Goal: Task Accomplishment & Management: Manage account settings

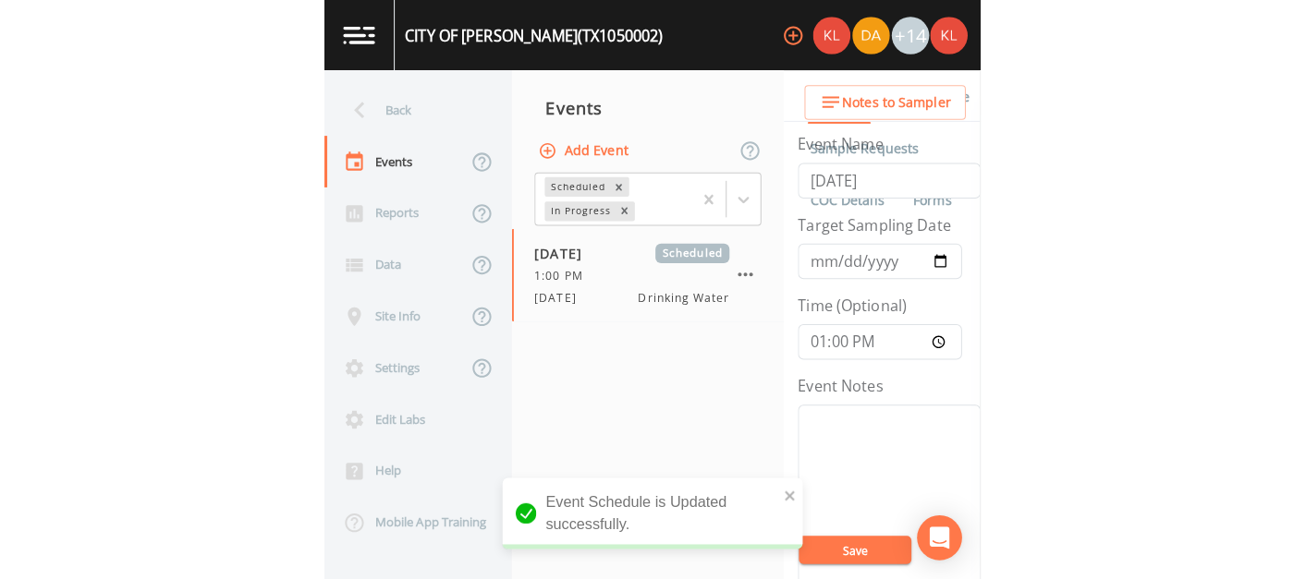
scroll to position [351, 0]
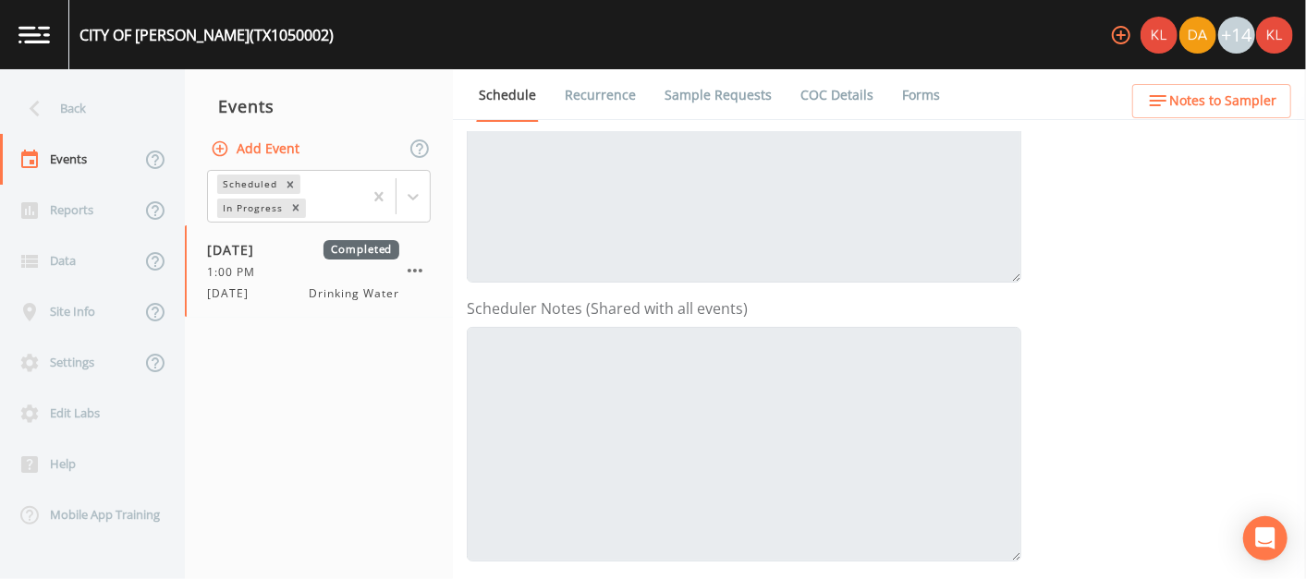
click at [64, 23] on link at bounding box center [34, 34] width 69 height 69
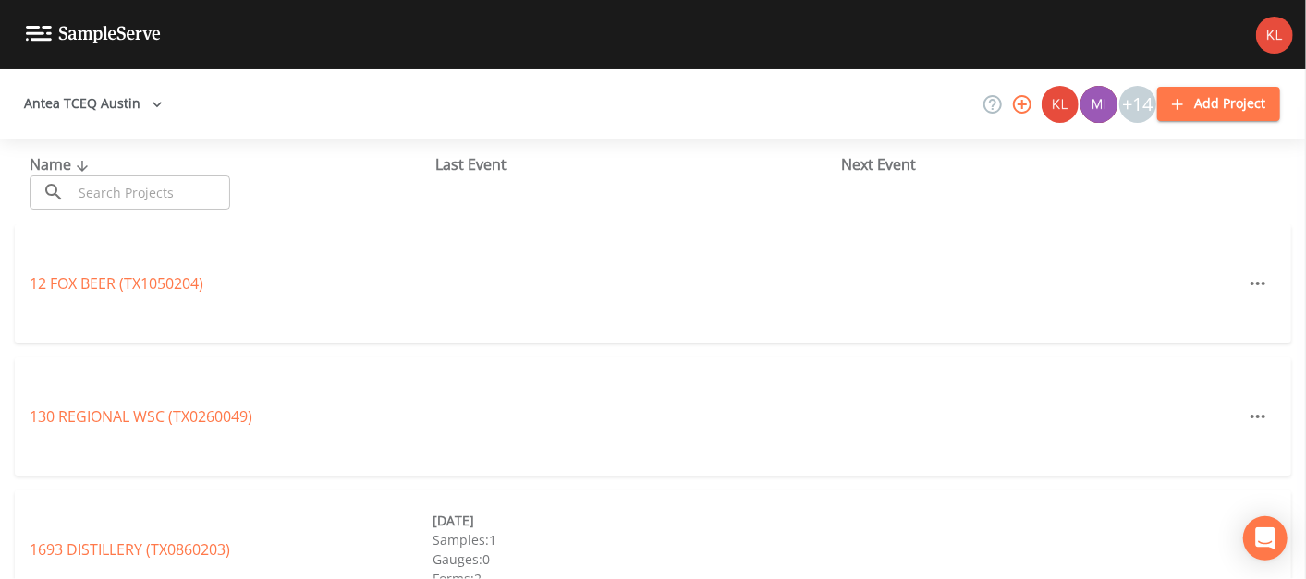
click at [152, 182] on input "text" at bounding box center [151, 193] width 158 height 34
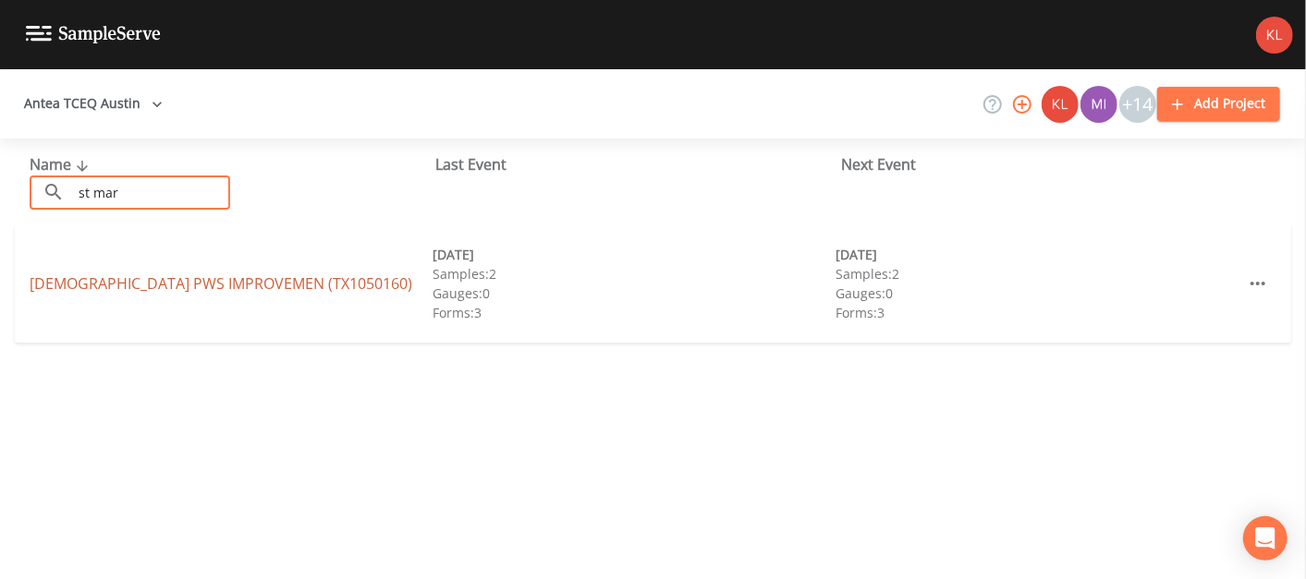
type input "st mar"
click at [141, 278] on link "[DEMOGRAPHIC_DATA] PWS IMPROVEMEN (TX1050160)" at bounding box center [221, 284] width 383 height 20
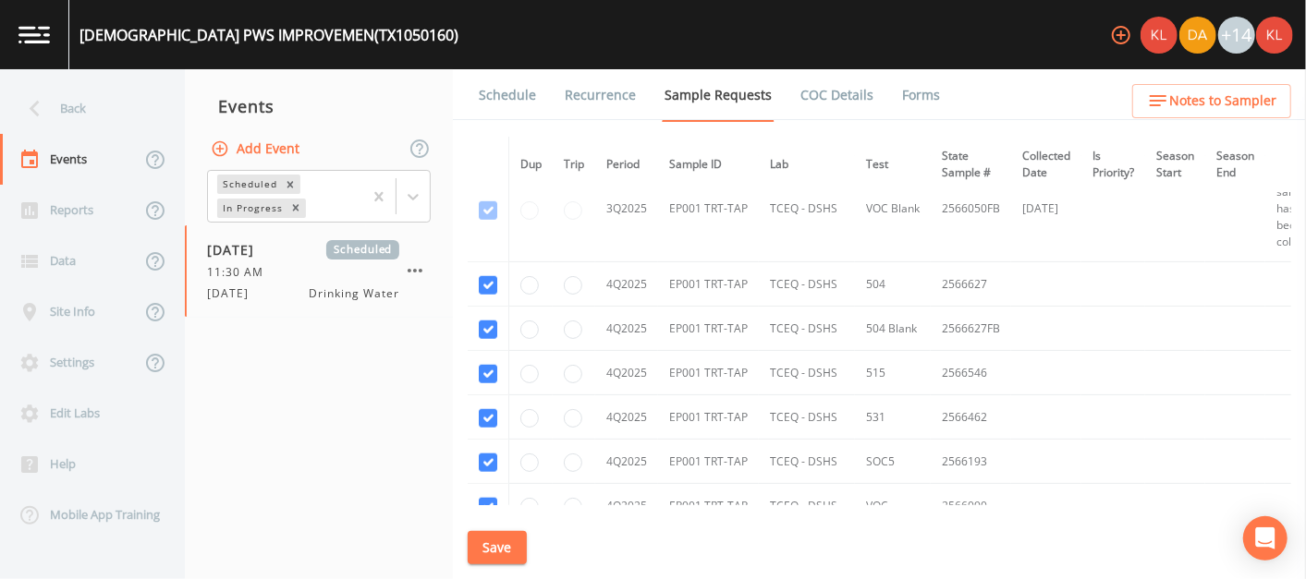
scroll to position [958, 0]
click at [533, 368] on input "radio" at bounding box center [529, 374] width 18 height 18
radio input "true"
click at [536, 411] on input "radio" at bounding box center [529, 418] width 18 height 18
radio input "true"
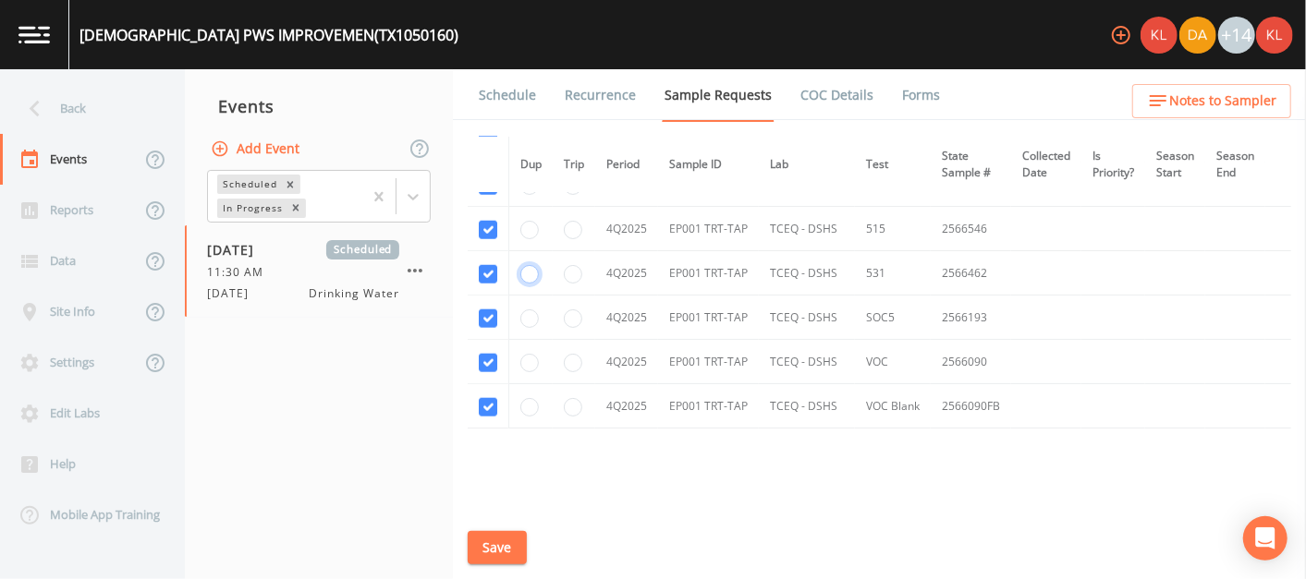
scroll to position [1101, 0]
click at [575, 314] on input "radio" at bounding box center [573, 320] width 18 height 18
radio input "true"
click at [511, 543] on button "Save" at bounding box center [497, 548] width 59 height 34
click at [18, 29] on img at bounding box center [33, 35] width 31 height 18
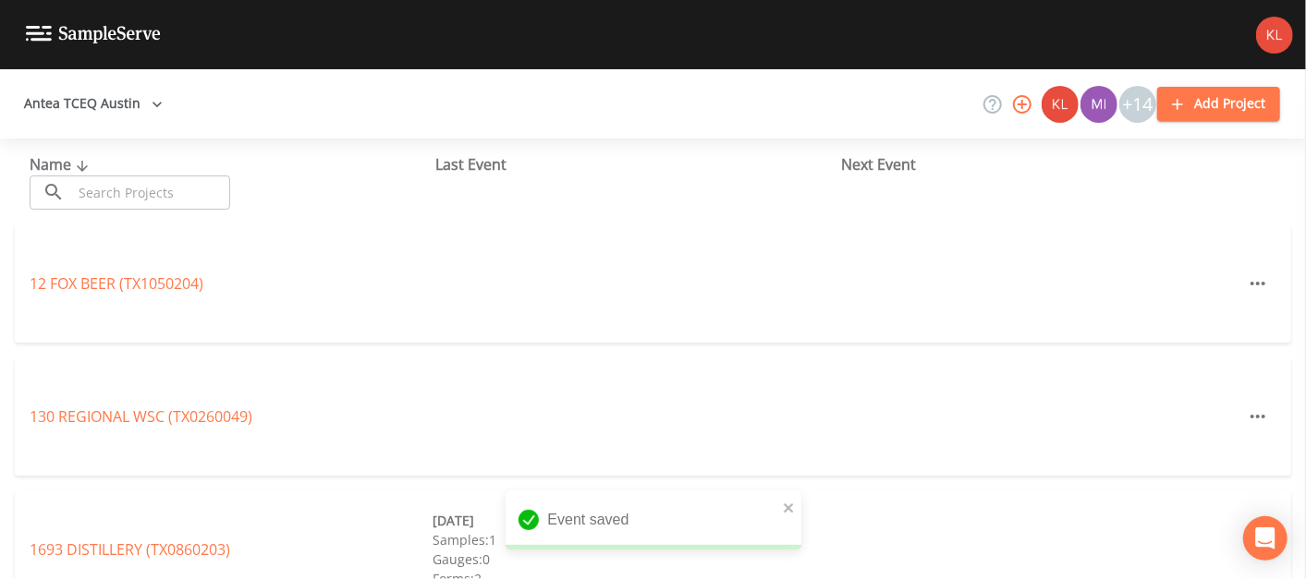
click at [193, 189] on input "text" at bounding box center [151, 193] width 158 height 34
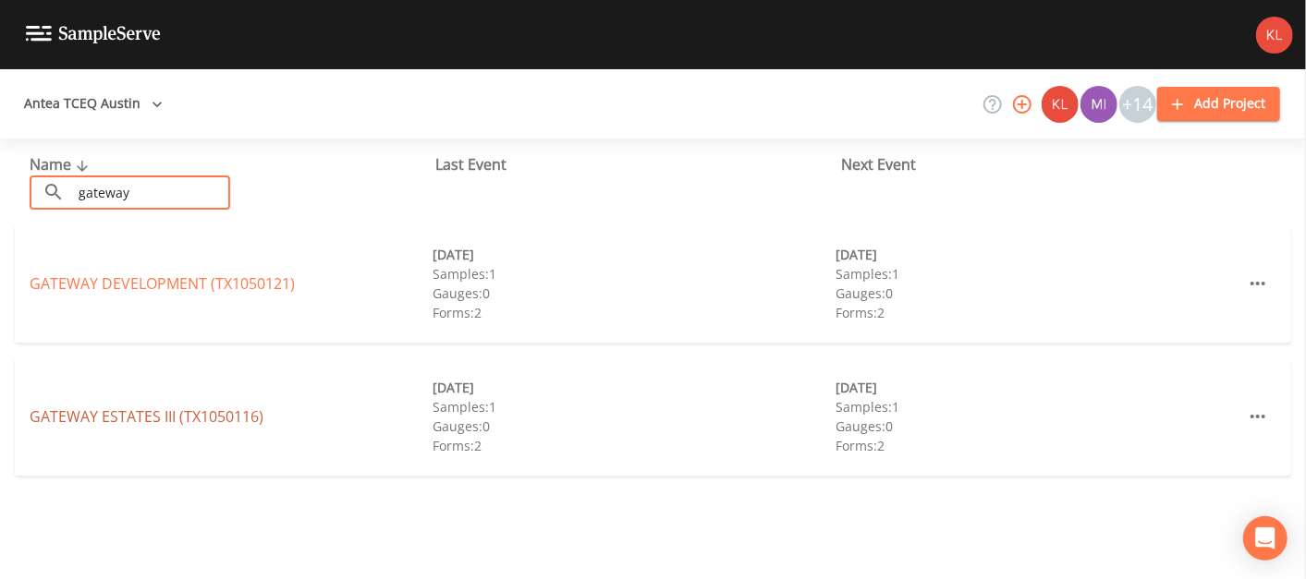
type input "gateway"
click at [163, 422] on link "[GEOGRAPHIC_DATA] (TX1050116)" at bounding box center [147, 417] width 234 height 20
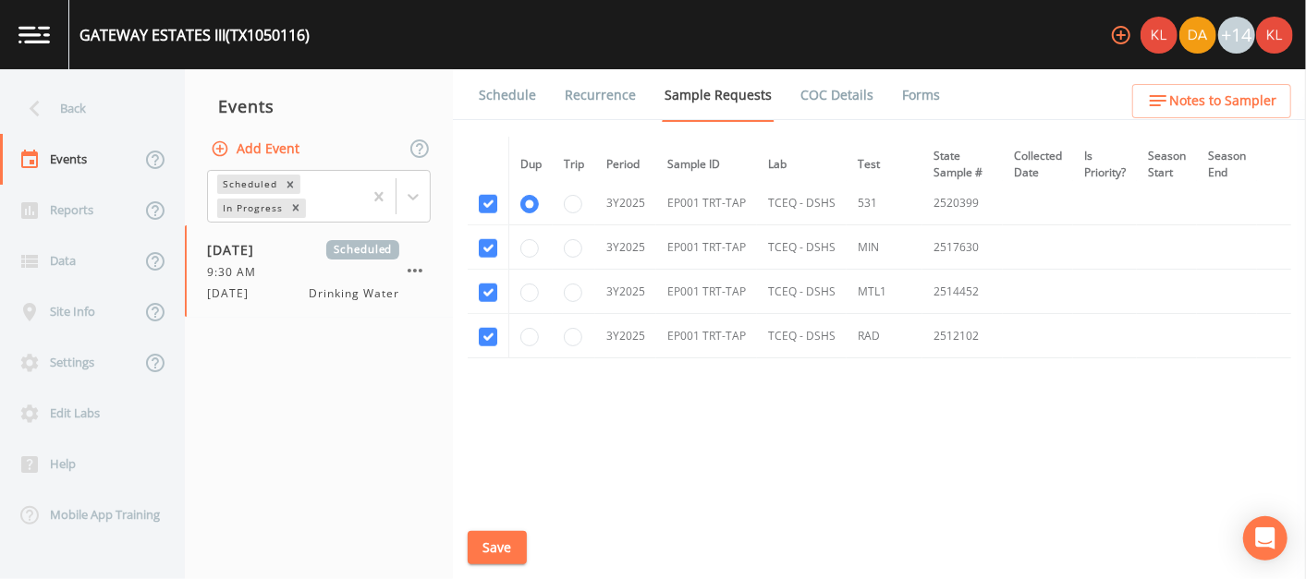
scroll to position [818, 0]
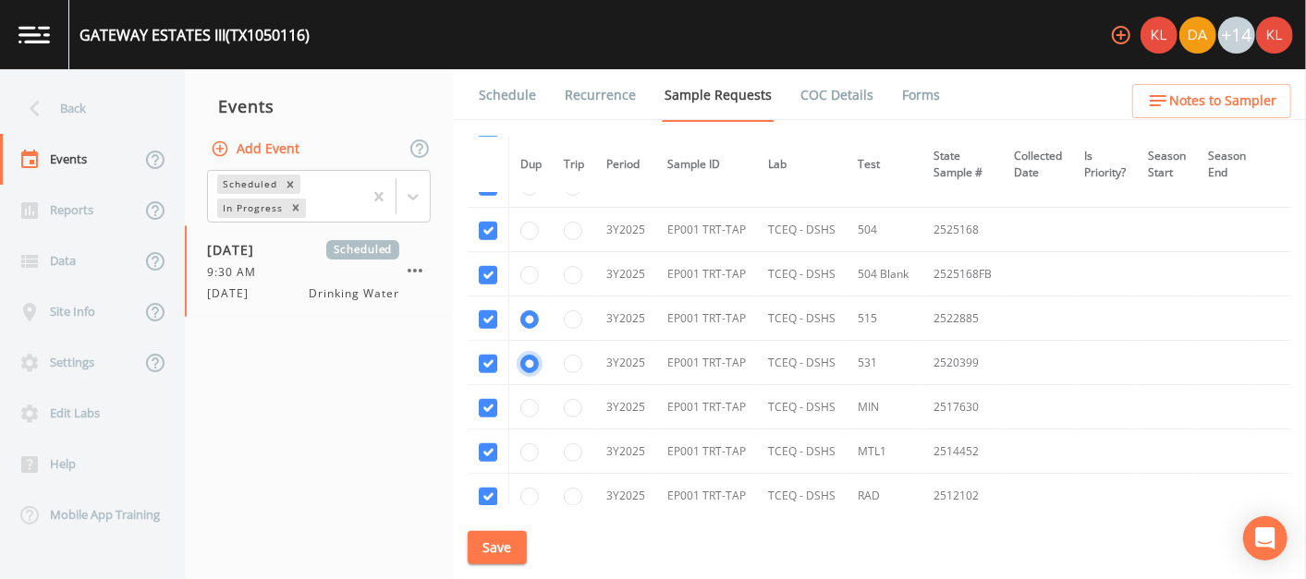
click at [526, 356] on input "radio" at bounding box center [529, 364] width 18 height 18
radio input "false"
click at [530, 316] on input "radio" at bounding box center [529, 319] width 18 height 18
radio input "false"
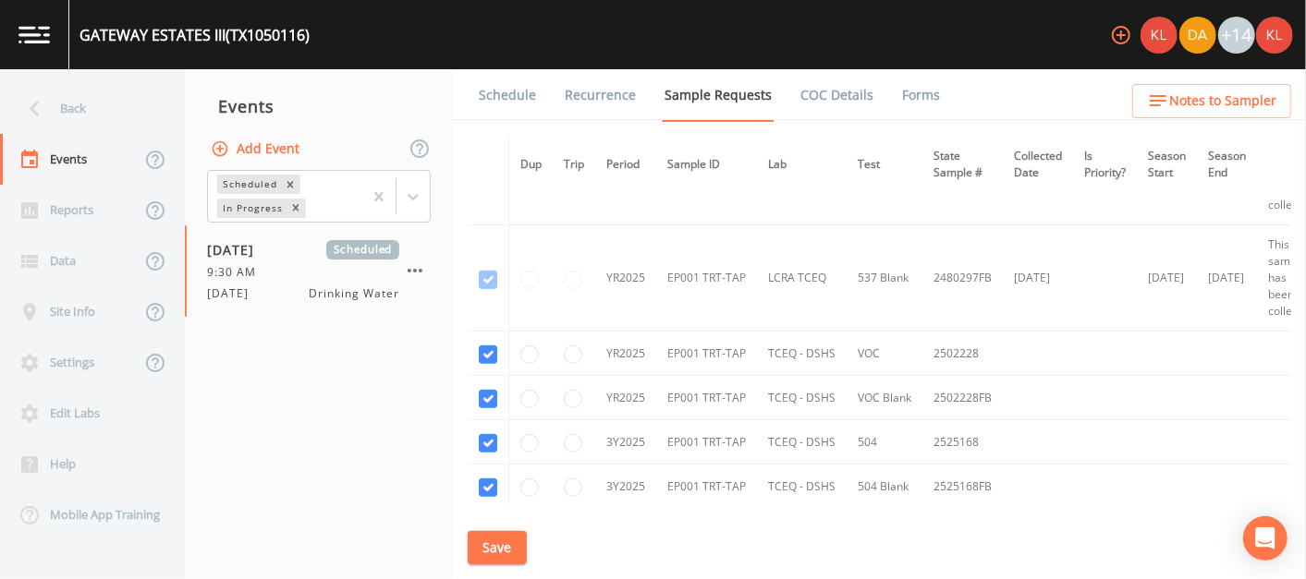
scroll to position [606, 0]
click at [488, 553] on button "Save" at bounding box center [497, 548] width 59 height 34
click at [46, 29] on img at bounding box center [33, 35] width 31 height 18
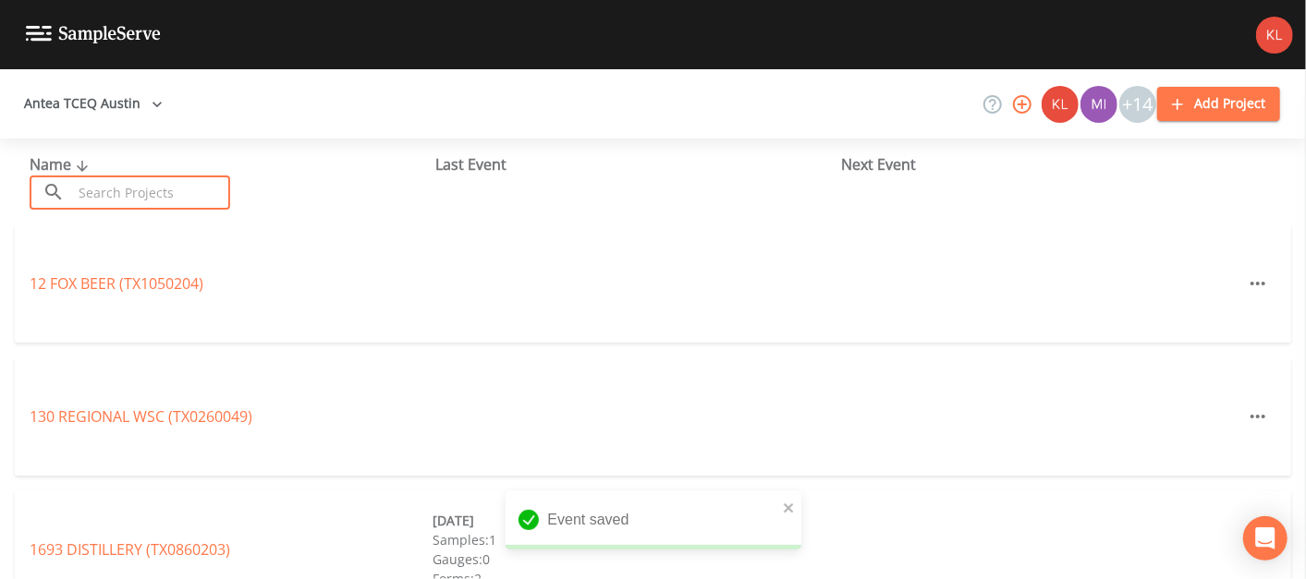
click at [202, 186] on input "text" at bounding box center [151, 193] width 158 height 34
type input "f"
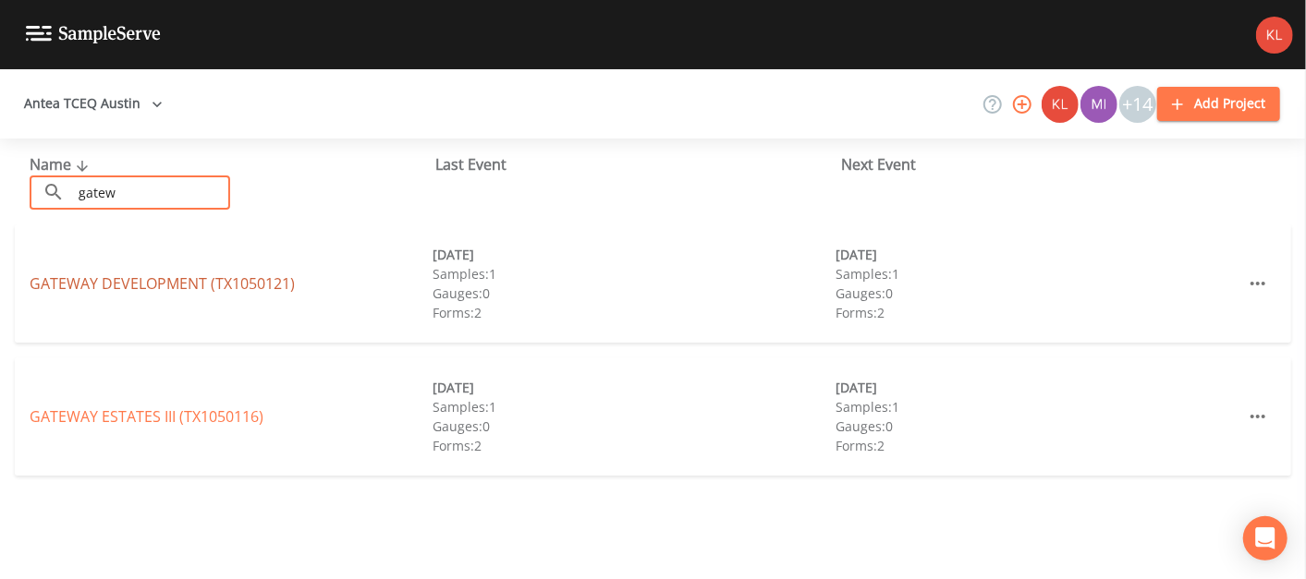
type input "gatew"
click at [181, 287] on link "GATEWAY DEVELOPMENT (TX1050121)" at bounding box center [162, 284] width 265 height 20
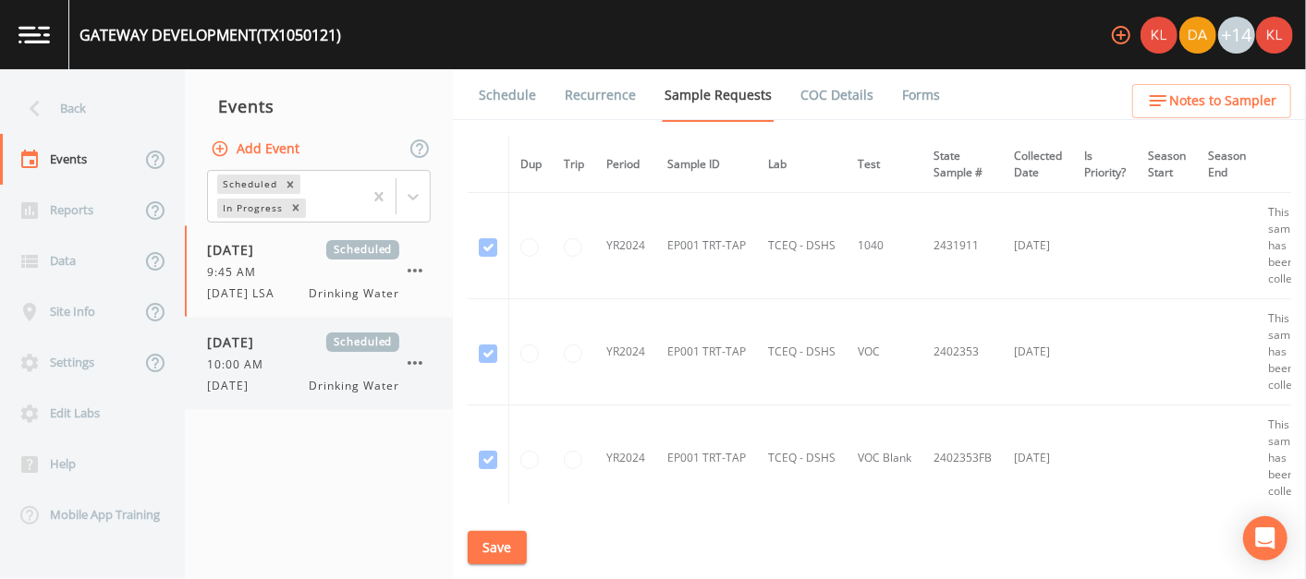
click at [313, 400] on div "[DATE] Scheduled 10:00 AM [DATE] Drinking Water" at bounding box center [319, 363] width 268 height 91
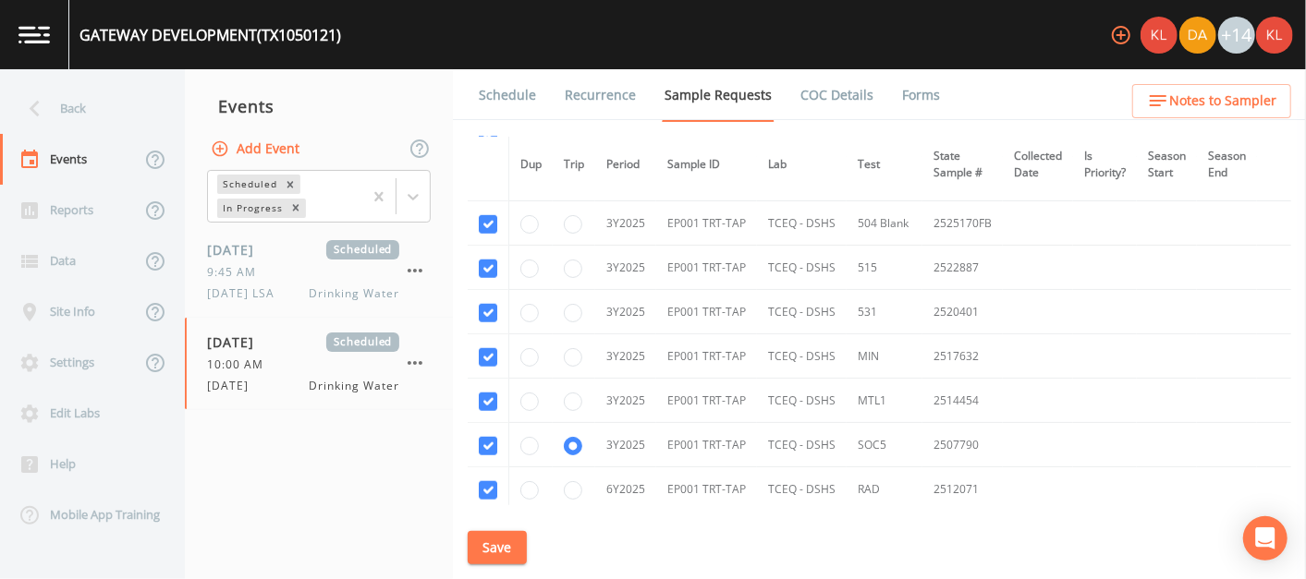
scroll to position [1066, 0]
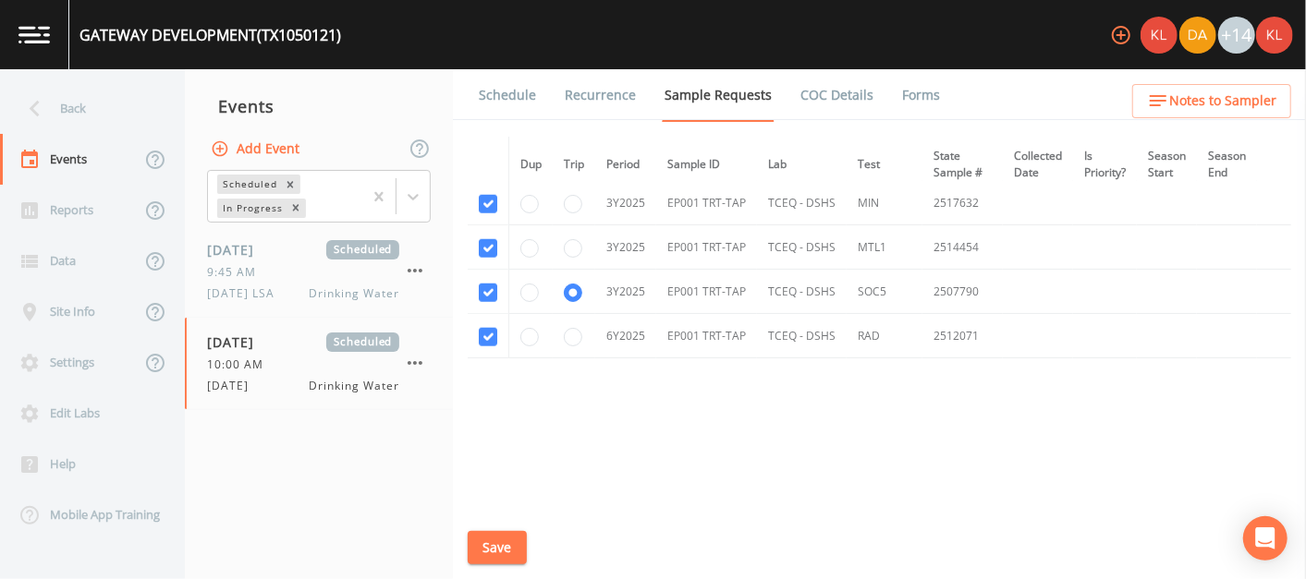
click at [583, 292] on td at bounding box center [574, 292] width 43 height 44
click at [577, 287] on input "radio" at bounding box center [573, 293] width 18 height 18
radio input "false"
click at [505, 543] on button "Save" at bounding box center [497, 548] width 59 height 34
click at [34, 39] on img at bounding box center [33, 35] width 31 height 18
